Goal: Task Accomplishment & Management: Use online tool/utility

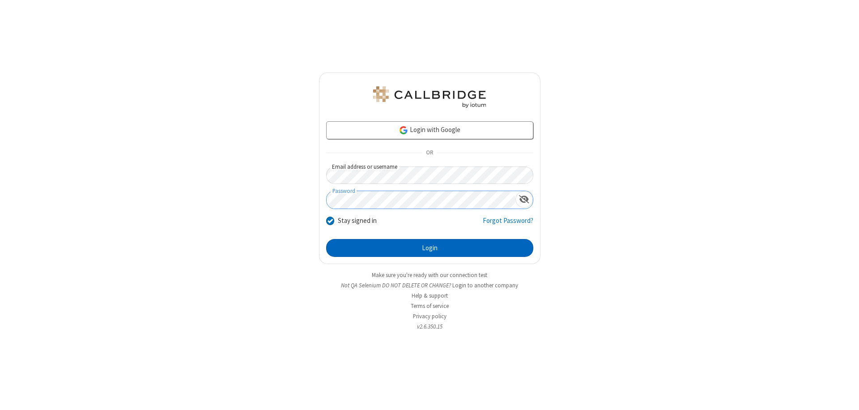
click at [430, 248] on button "Login" at bounding box center [429, 248] width 207 height 18
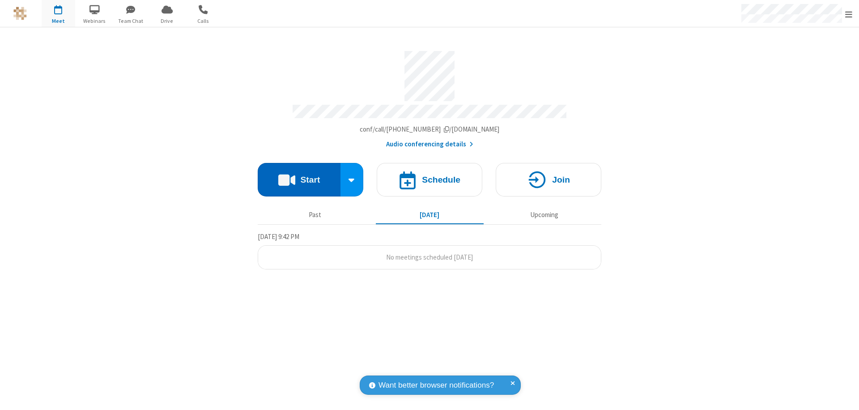
click at [299, 175] on button "Start" at bounding box center [299, 180] width 83 height 34
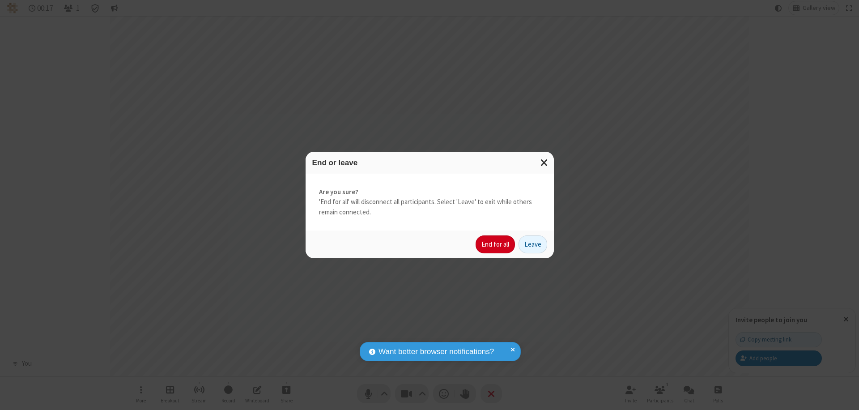
click at [496, 244] on button "End for all" at bounding box center [495, 244] width 39 height 18
